Goal: Information Seeking & Learning: Learn about a topic

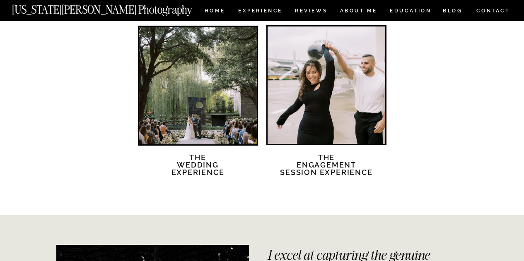
scroll to position [1804, 0]
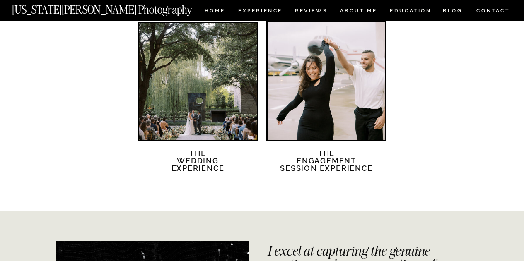
click at [189, 118] on div at bounding box center [198, 82] width 118 height 118
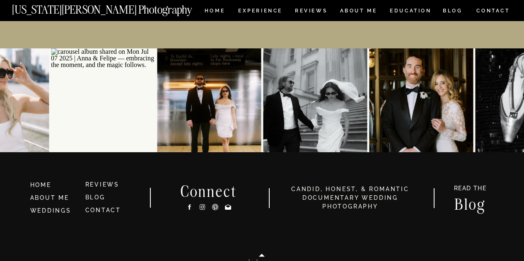
scroll to position [3897, 0]
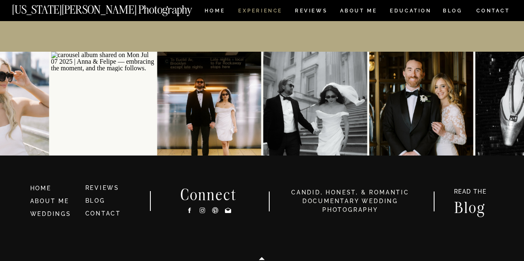
click at [266, 9] on nav "Experience" at bounding box center [260, 11] width 44 height 7
click at [362, 11] on nav "ABOUT ME" at bounding box center [359, 11] width 38 height 7
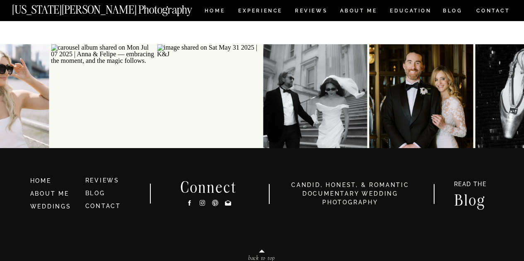
scroll to position [1879, 0]
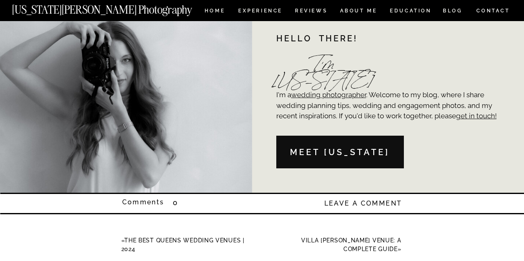
scroll to position [1939, 0]
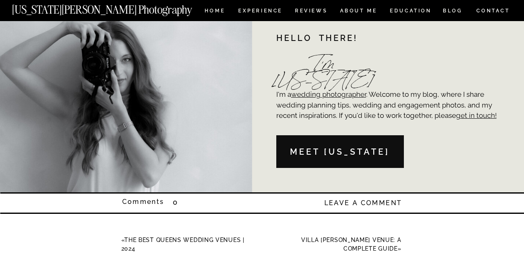
click at [353, 147] on nav "Meet Georgia" at bounding box center [340, 152] width 121 height 13
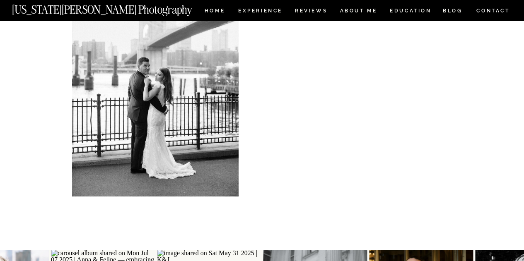
scroll to position [1432, 0]
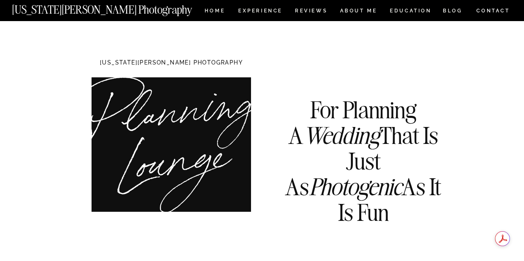
click at [213, 7] on nav "[US_STATE][PERSON_NAME] Photography" at bounding box center [116, 7] width 208 height 7
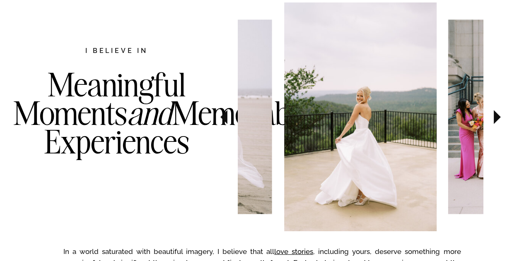
scroll to position [453, 0]
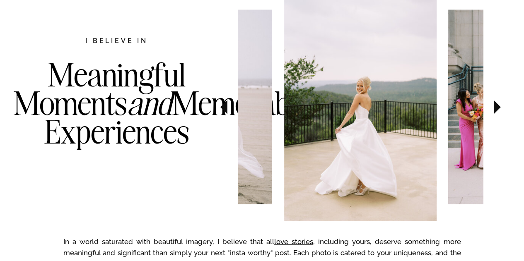
click at [500, 107] on icon at bounding box center [497, 107] width 7 height 14
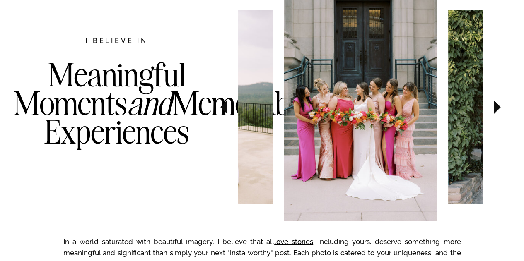
click at [500, 108] on icon at bounding box center [498, 107] width 28 height 29
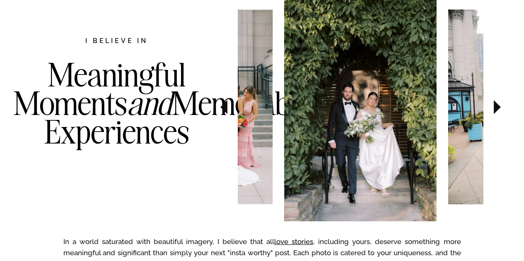
click at [500, 108] on icon at bounding box center [498, 107] width 28 height 29
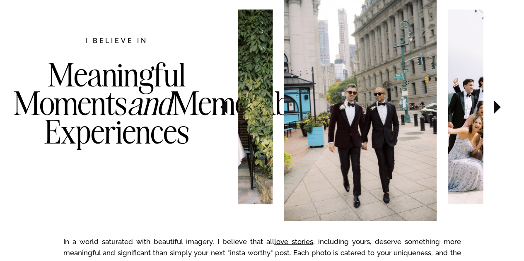
click at [500, 108] on icon at bounding box center [498, 107] width 28 height 29
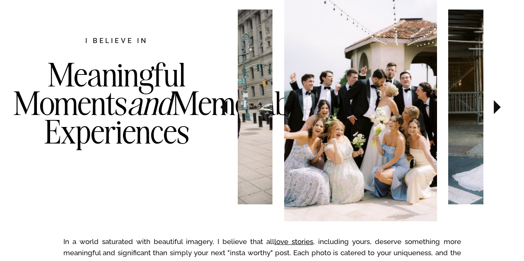
click at [500, 108] on icon at bounding box center [498, 107] width 28 height 29
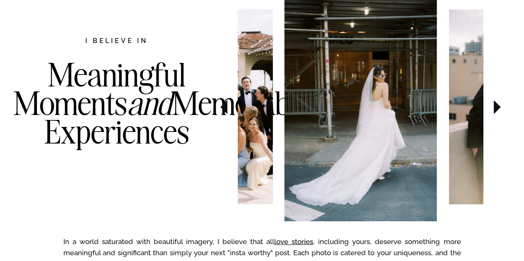
click at [500, 108] on icon at bounding box center [498, 107] width 28 height 29
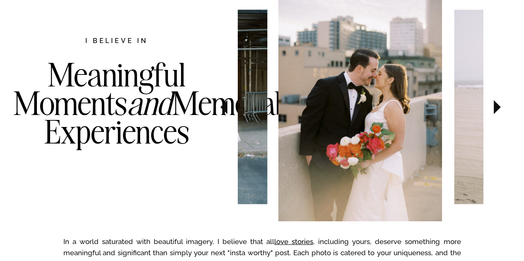
click at [500, 108] on icon at bounding box center [498, 107] width 28 height 29
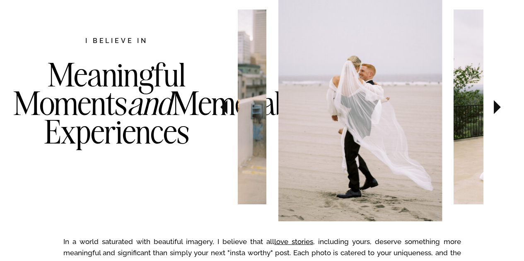
click at [500, 108] on icon at bounding box center [498, 107] width 28 height 29
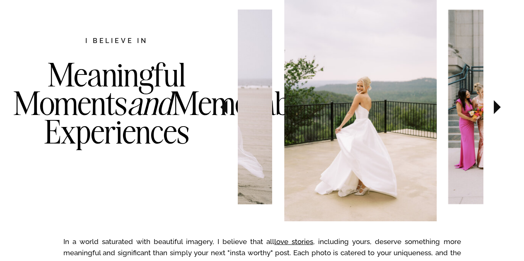
click at [500, 108] on icon at bounding box center [498, 107] width 28 height 29
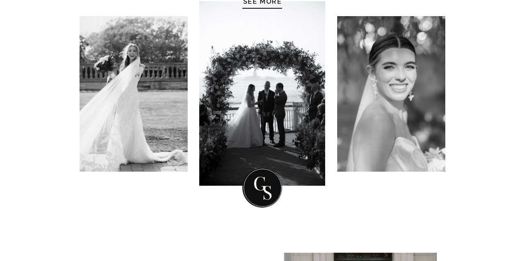
scroll to position [0, 0]
